Goal: Information Seeking & Learning: Learn about a topic

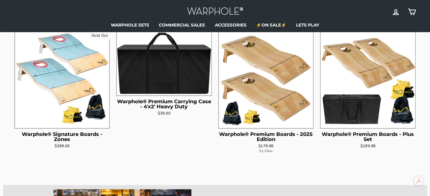
scroll to position [266, 0]
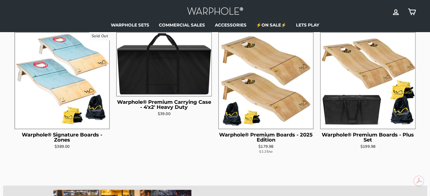
click at [64, 79] on img at bounding box center [62, 80] width 94 height 94
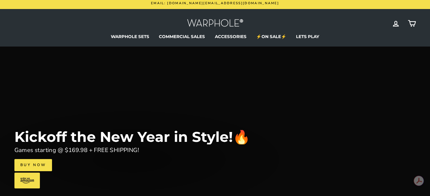
scroll to position [0, 0]
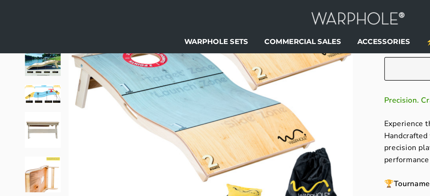
scroll to position [87, 0]
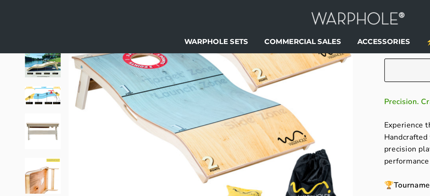
click at [27, 59] on img at bounding box center [25, 57] width 21 height 11
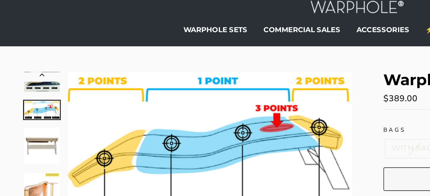
scroll to position [8, 0]
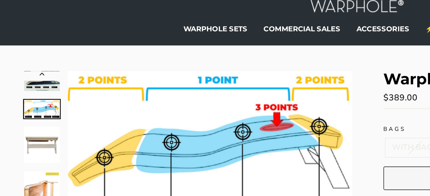
click at [25, 58] on icon "Previous" at bounding box center [25, 59] width 3 height 2
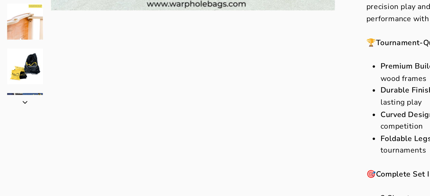
scroll to position [95, 0]
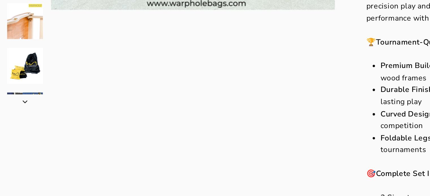
click at [25, 140] on button "Next" at bounding box center [25, 138] width 23 height 6
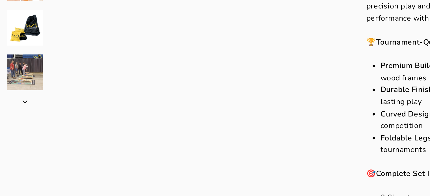
click at [25, 140] on button "Next" at bounding box center [25, 138] width 23 height 6
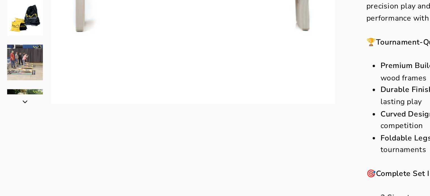
click at [25, 140] on button "Next" at bounding box center [25, 138] width 23 height 6
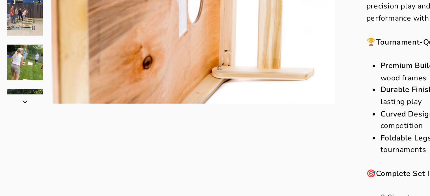
click at [25, 140] on button "Next" at bounding box center [25, 138] width 23 height 6
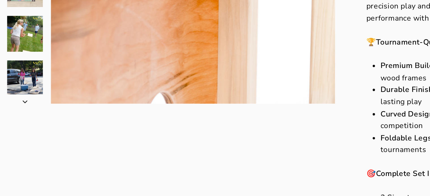
click at [25, 140] on button "Next" at bounding box center [25, 138] width 23 height 6
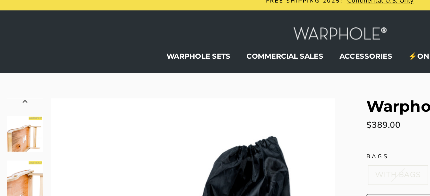
scroll to position [4, 0]
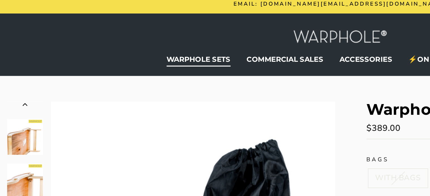
click at [119, 35] on link "WARPHOLE SETS" at bounding box center [130, 36] width 47 height 8
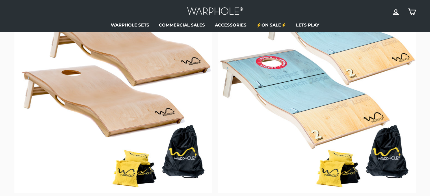
scroll to position [71, 0]
click at [137, 104] on img at bounding box center [113, 94] width 198 height 198
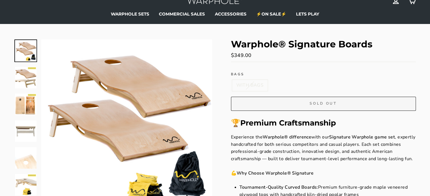
scroll to position [26, 0]
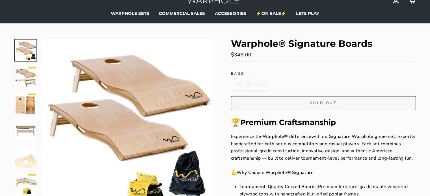
click at [26, 79] on img at bounding box center [25, 76] width 21 height 21
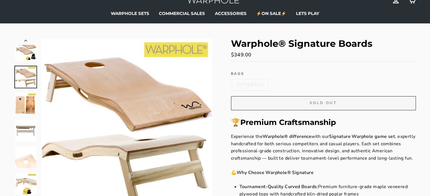
click at [21, 103] on img at bounding box center [25, 103] width 21 height 21
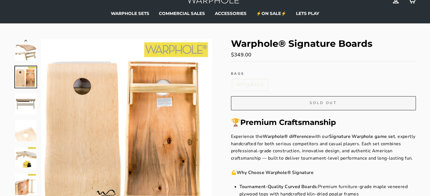
click at [25, 125] on img at bounding box center [25, 130] width 21 height 21
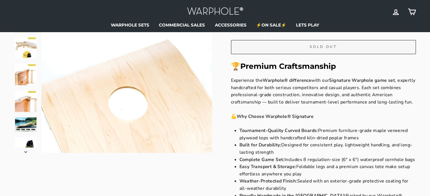
scroll to position [0, 0]
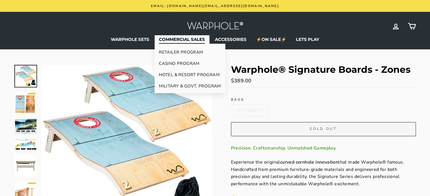
click at [195, 38] on link "COMMERCIAL SALES" at bounding box center [182, 39] width 55 height 8
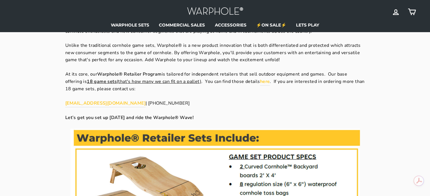
scroll to position [247, 0]
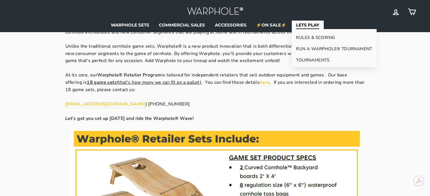
click at [303, 38] on link "RULES & SCORING" at bounding box center [334, 37] width 85 height 11
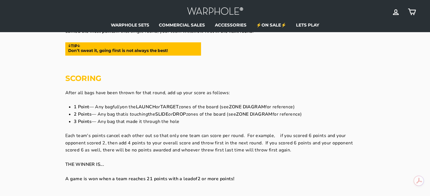
scroll to position [277, 0]
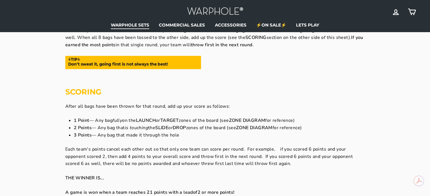
click at [129, 25] on link "WARPHOLE SETS" at bounding box center [130, 25] width 47 height 8
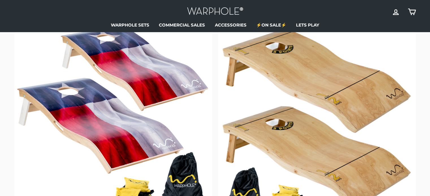
scroll to position [490, 0]
click at [106, 99] on img at bounding box center [113, 122] width 198 height 198
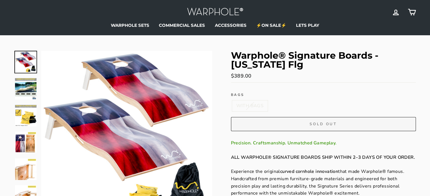
scroll to position [10, 0]
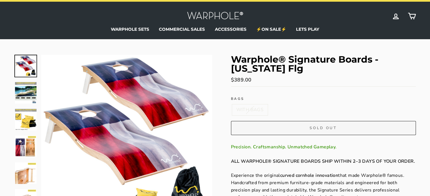
click at [24, 89] on img at bounding box center [25, 92] width 21 height 21
